Goal: Transaction & Acquisition: Purchase product/service

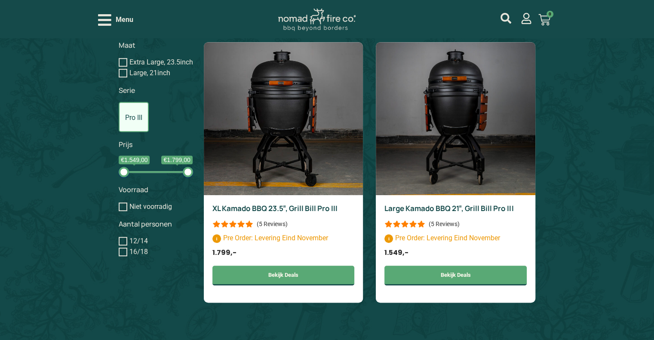
scroll to position [611, 0]
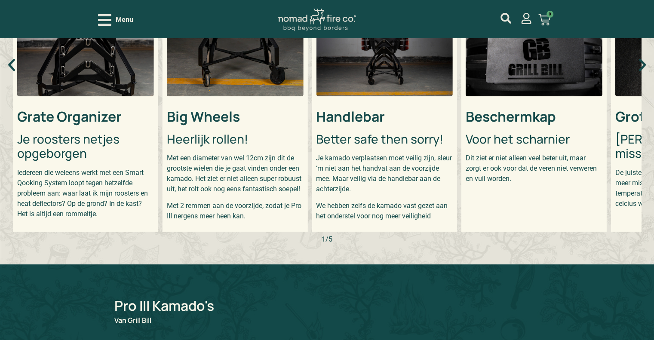
scroll to position [267, 0]
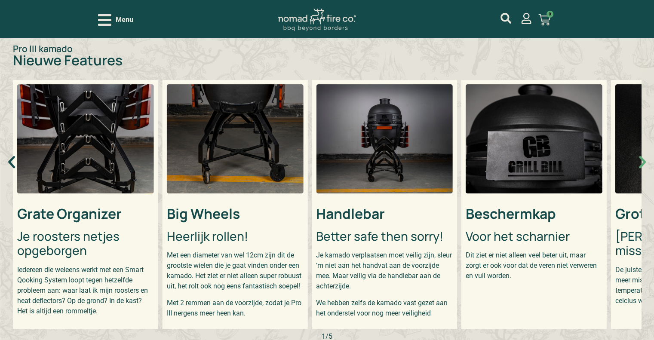
click at [643, 159] on icon "Volgende slide" at bounding box center [642, 162] width 7 height 12
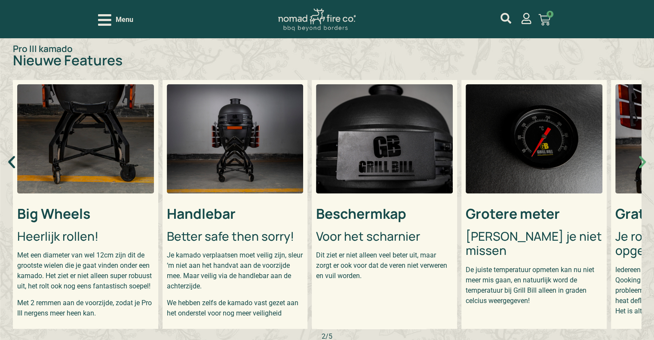
click at [643, 159] on icon "Volgende slide" at bounding box center [642, 162] width 7 height 12
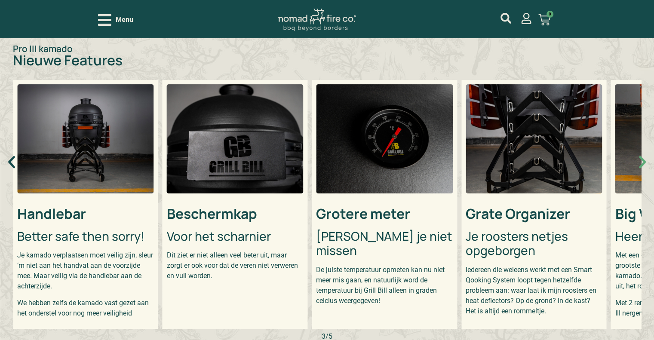
click at [643, 159] on icon "Volgende slide" at bounding box center [642, 162] width 7 height 12
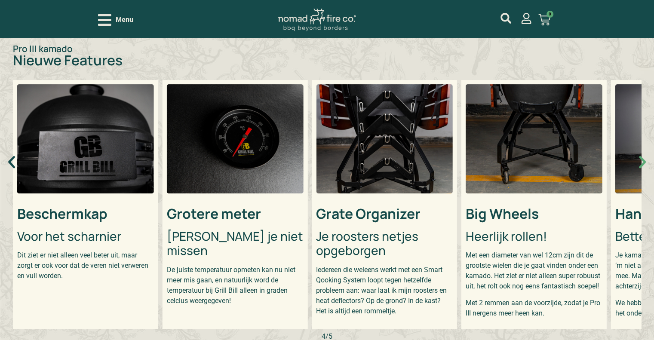
click at [643, 159] on icon "Volgende slide" at bounding box center [642, 162] width 7 height 12
